Goal: Information Seeking & Learning: Learn about a topic

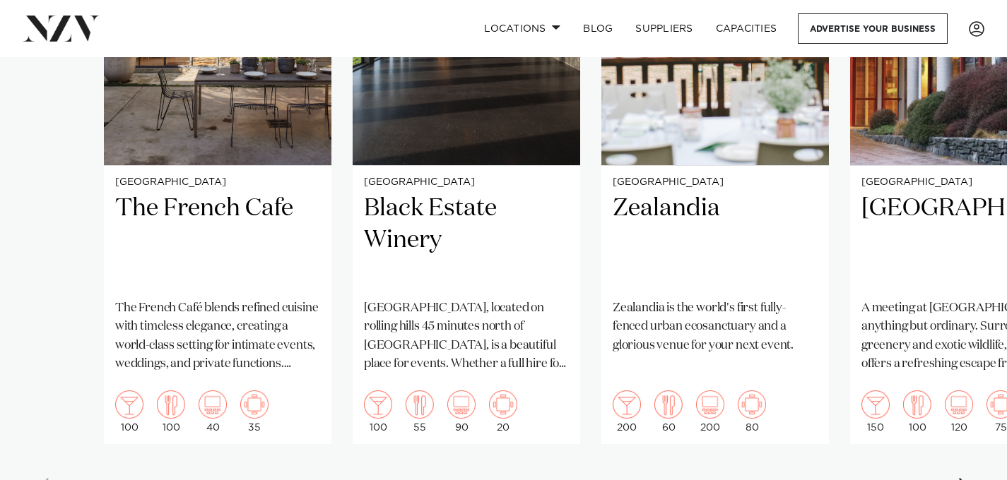
scroll to position [1396, 0]
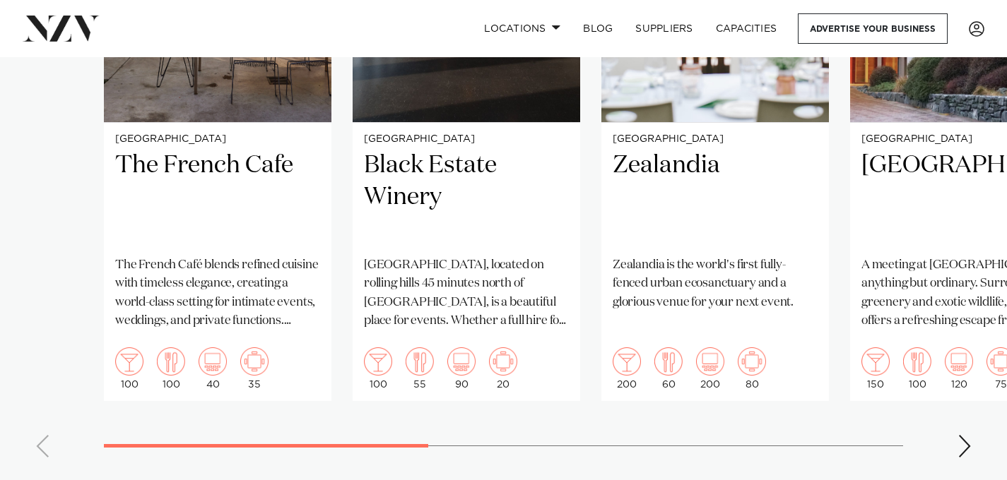
click at [953, 446] on swiper-container "Auckland The French Cafe The French Café blends refined cuisine with timeless e…" at bounding box center [503, 143] width 1007 height 652
click at [962, 446] on div "Next slide" at bounding box center [964, 446] width 14 height 23
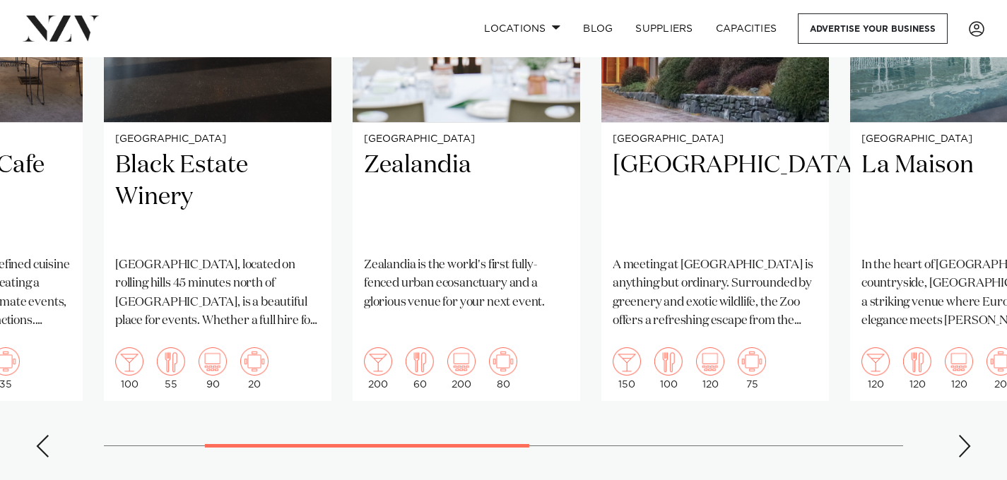
click at [962, 446] on div "Next slide" at bounding box center [964, 446] width 14 height 23
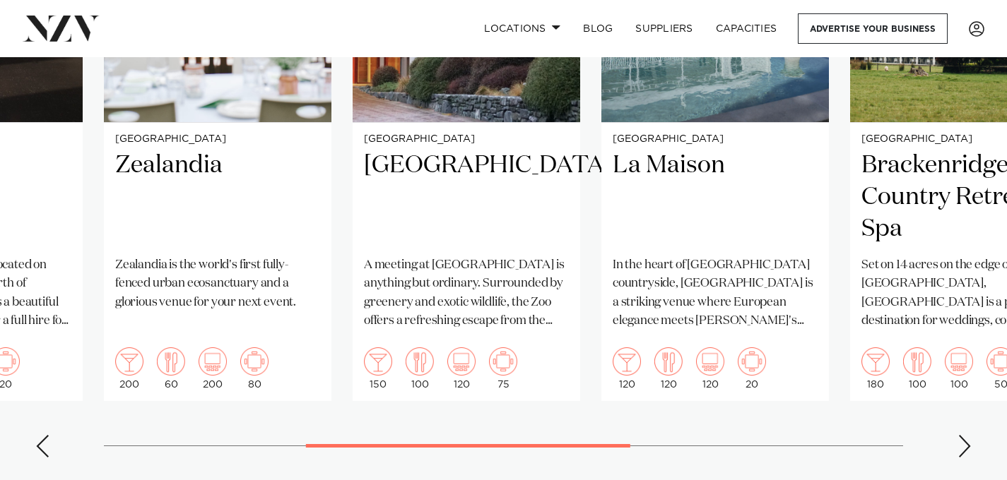
click at [962, 446] on div "Next slide" at bounding box center [964, 446] width 14 height 23
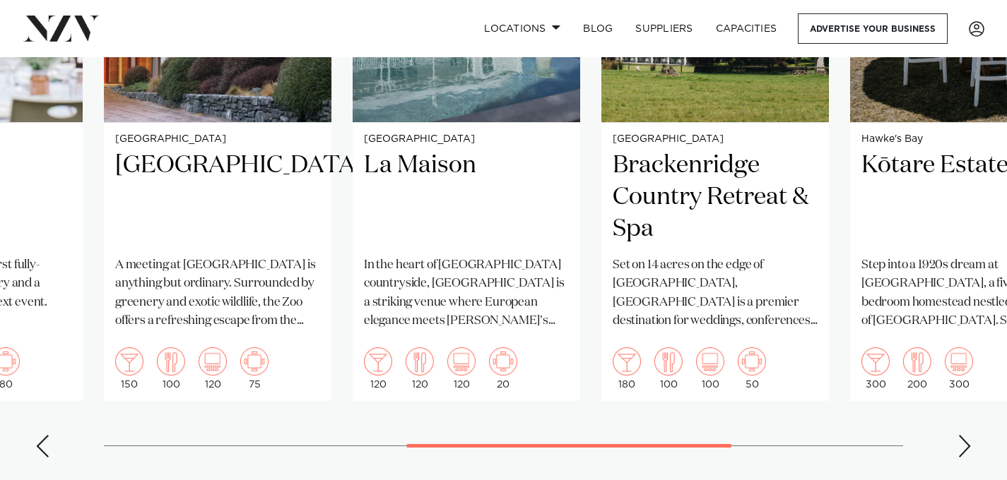
click at [962, 445] on div "Next slide" at bounding box center [964, 446] width 14 height 23
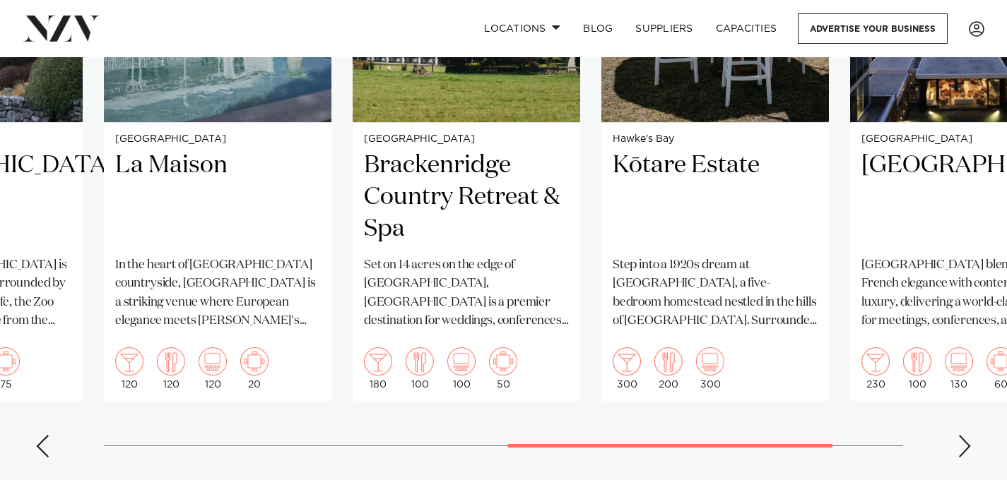
click at [962, 445] on div "Next slide" at bounding box center [964, 446] width 14 height 23
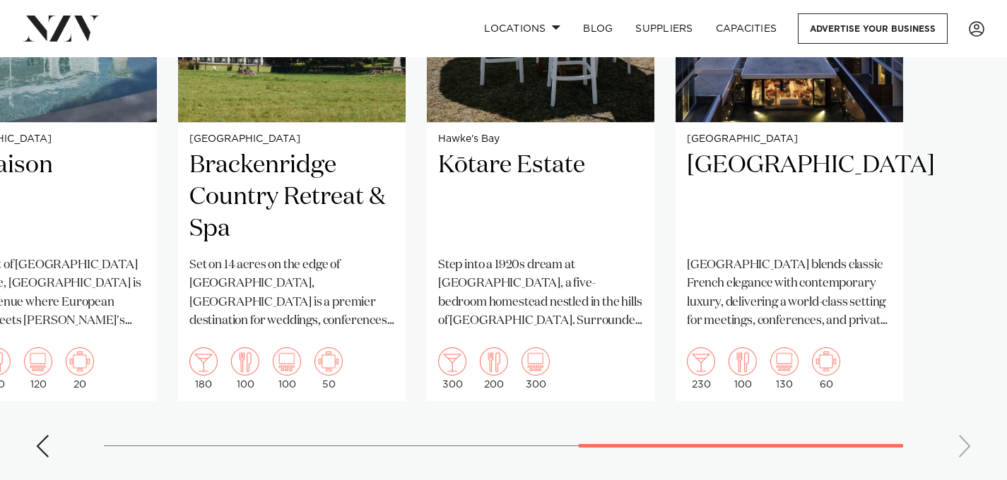
click at [962, 445] on swiper-container "Auckland The French Cafe The French Café blends refined cuisine with timeless e…" at bounding box center [503, 143] width 1007 height 652
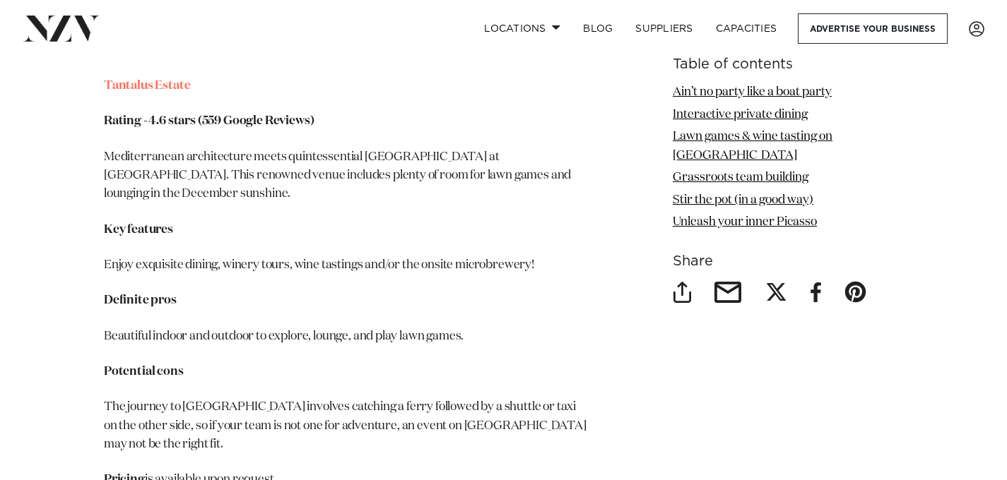
scroll to position [3730, 0]
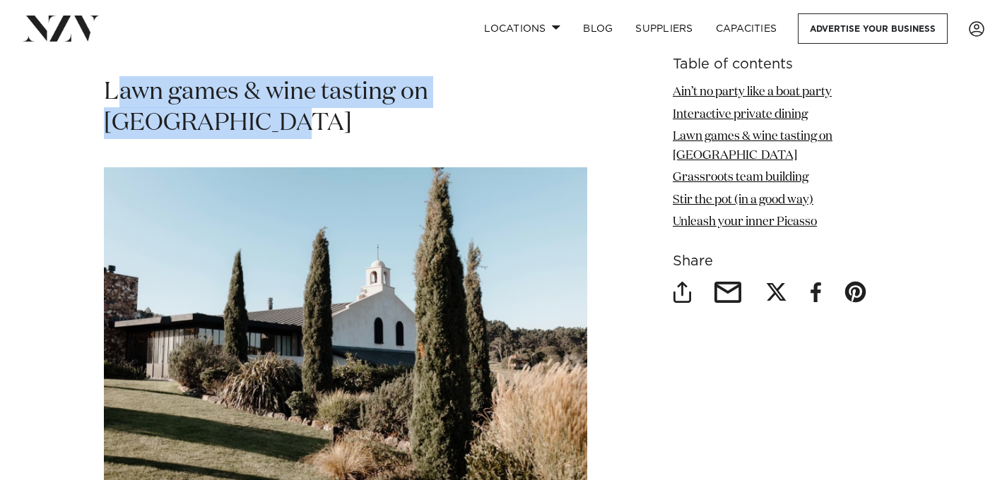
drag, startPoint x: 221, startPoint y: 124, endPoint x: 117, endPoint y: 100, distance: 106.7
click at [117, 100] on h2 "Lawn games & wine tasting on [GEOGRAPHIC_DATA]" at bounding box center [345, 108] width 483 height 64
click at [210, 109] on h2 "Lawn games & wine tasting on [GEOGRAPHIC_DATA]" at bounding box center [345, 108] width 483 height 64
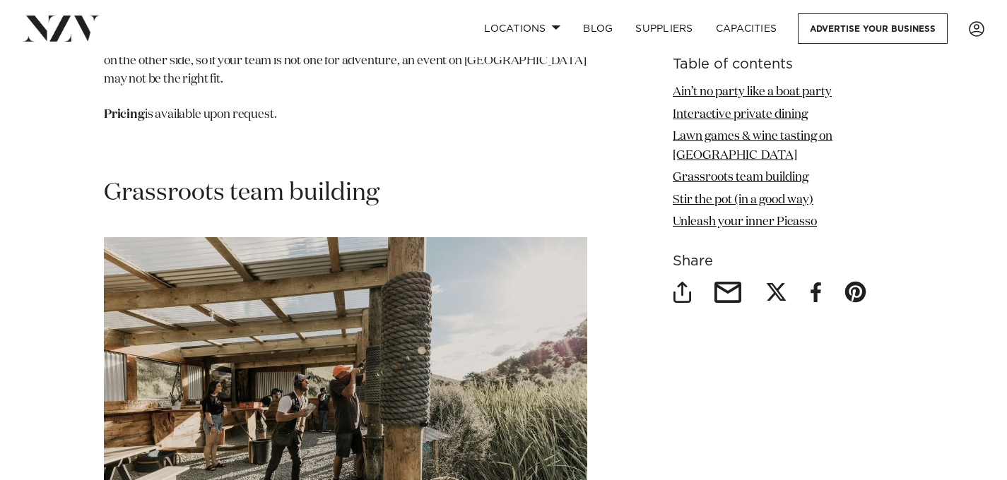
scroll to position [4680, 0]
